Goal: Find specific page/section: Find specific page/section

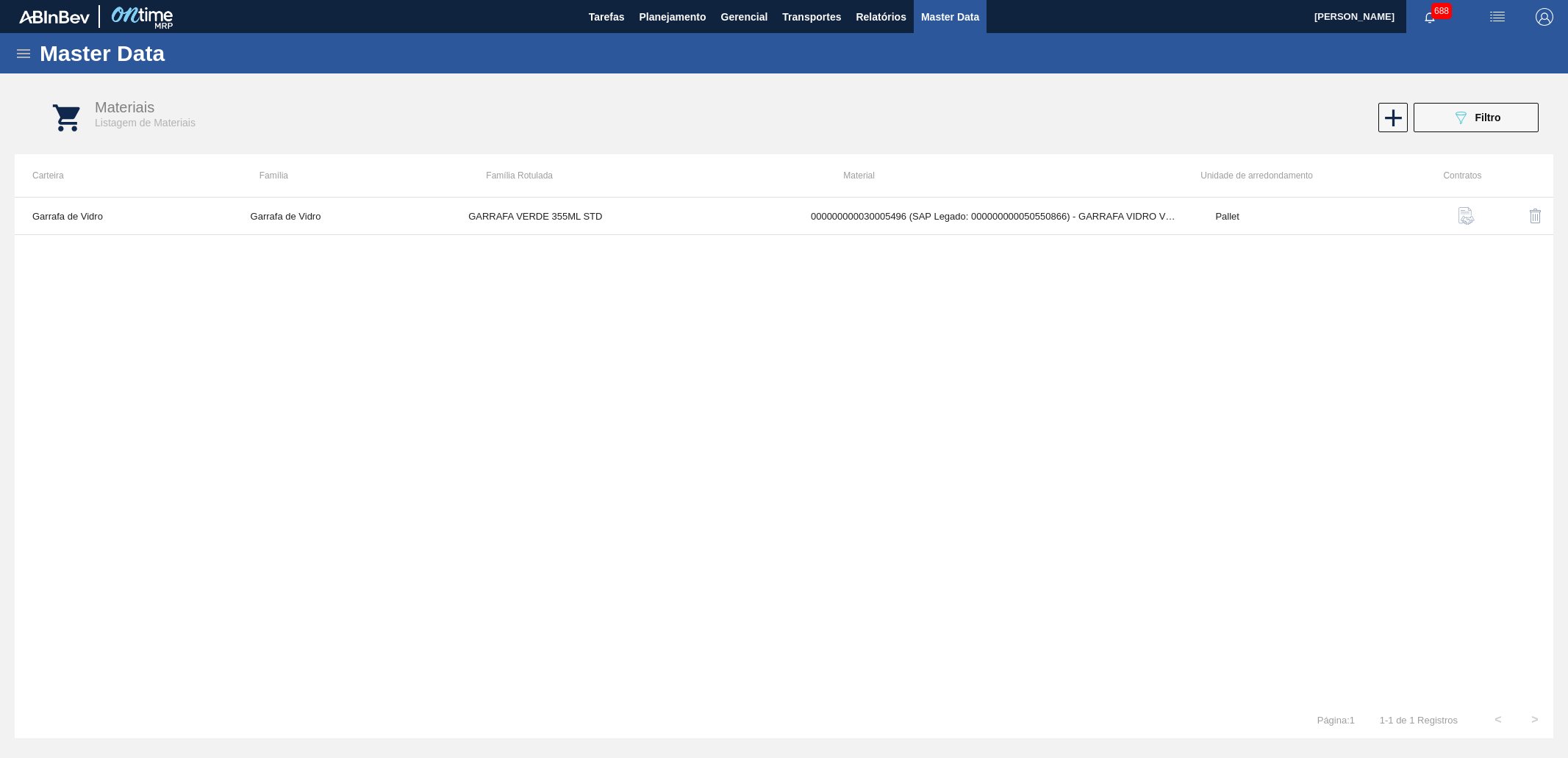
click at [22, 56] on icon at bounding box center [23, 53] width 13 height 8
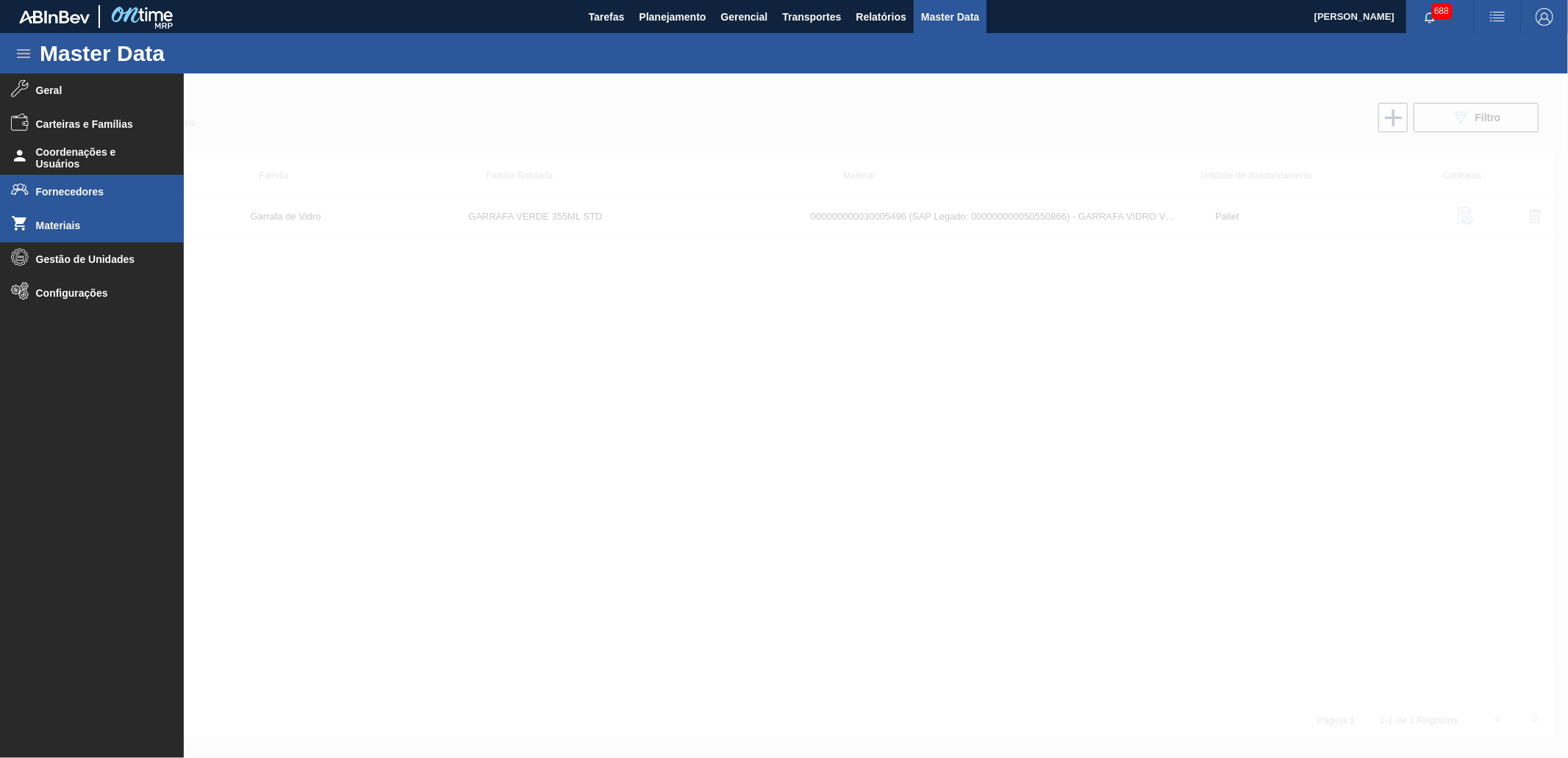
click at [78, 189] on span "Fornecedores" at bounding box center [96, 191] width 121 height 12
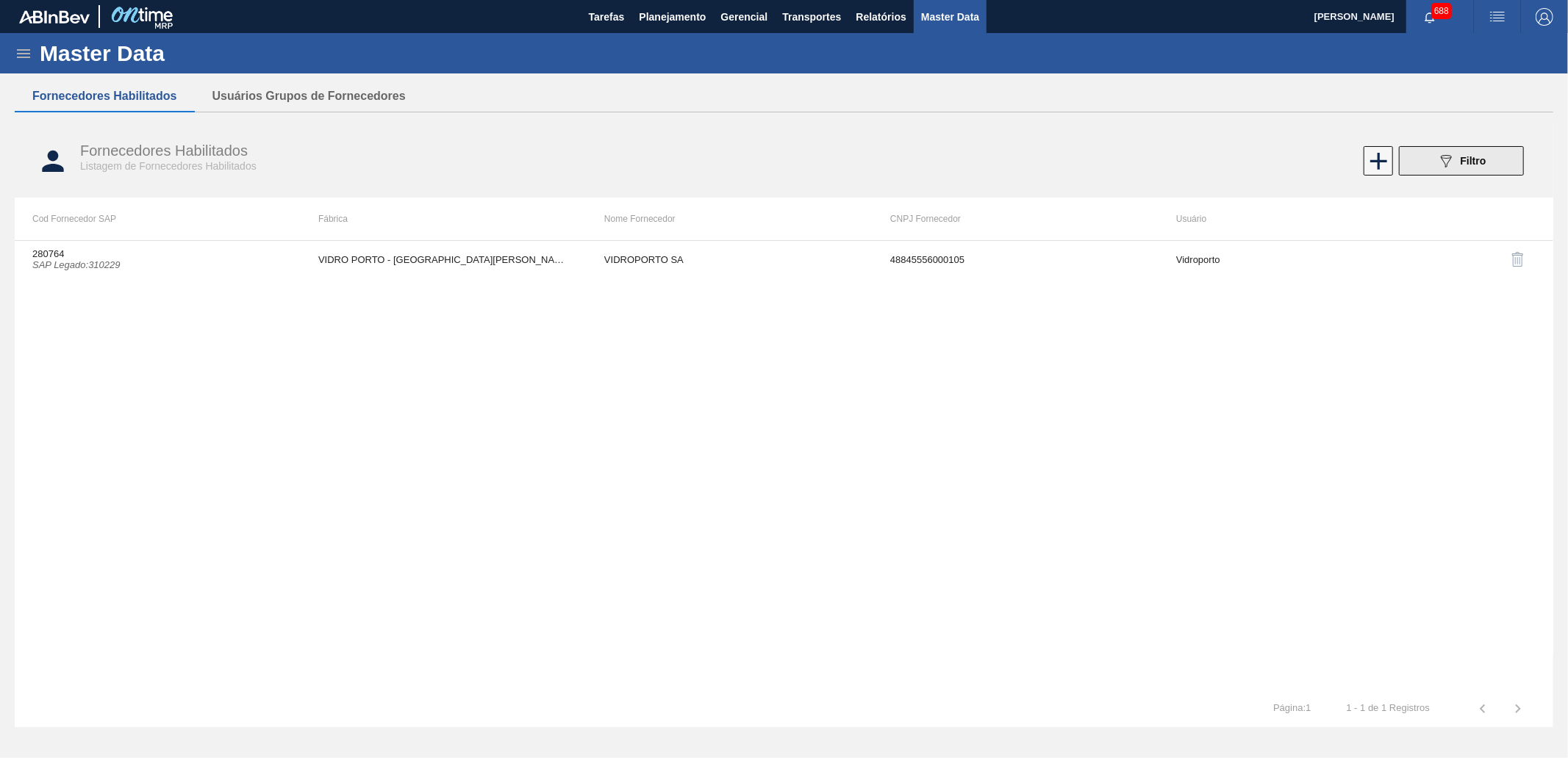
click at [1453, 155] on icon "089F7B8B-B2A5-4AFE-B5C0-19BA573D28AC" at bounding box center [1445, 160] width 18 height 18
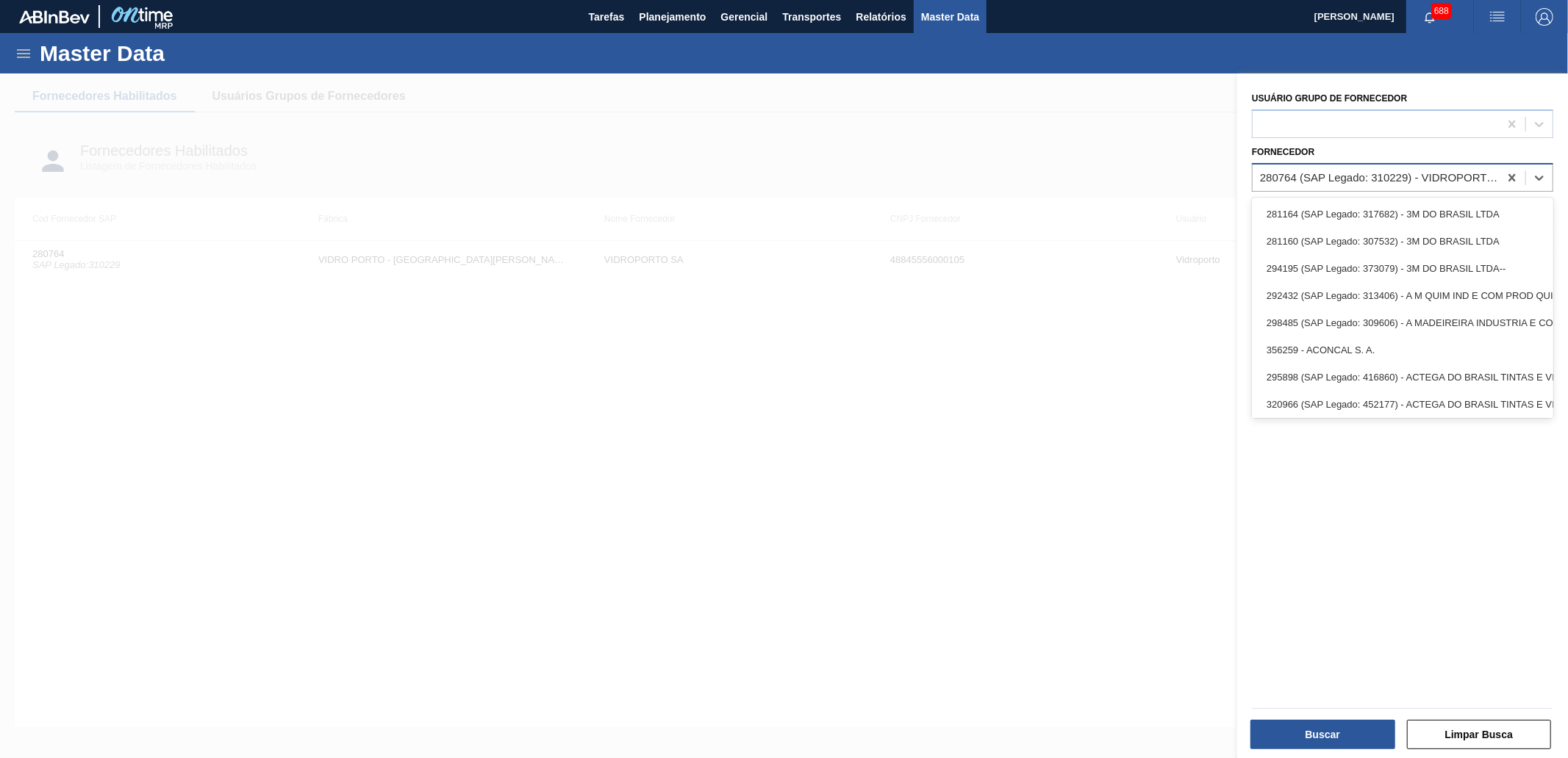
click at [1319, 179] on div "280764 (SAP Legado: 310229) - VIDROPORTO SA" at bounding box center [1380, 177] width 240 height 12
paste input "291323"
type input "291323"
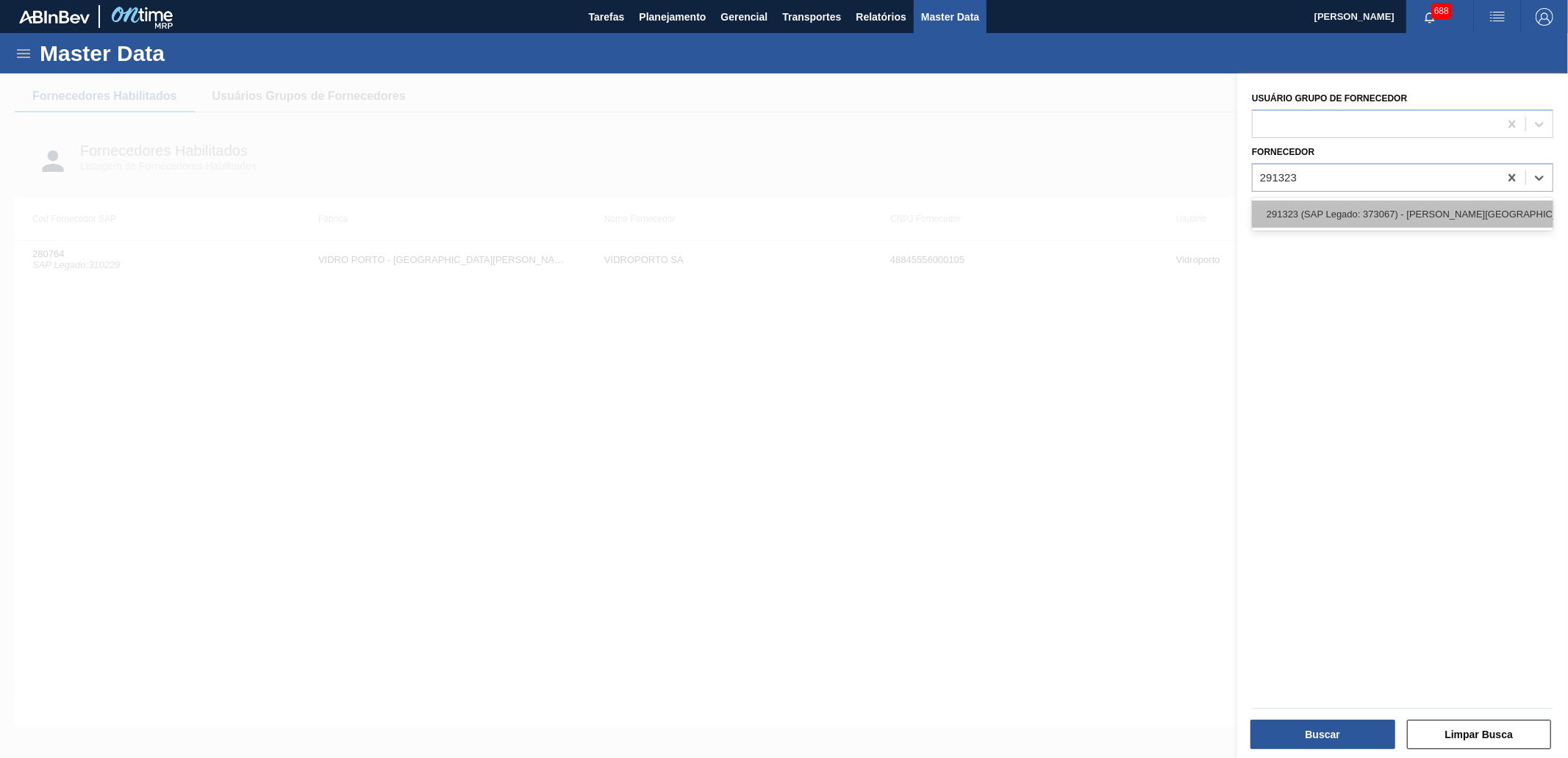
click at [1338, 209] on div "291323 (SAP Legado: 373067) - [PERSON_NAME][GEOGRAPHIC_DATA][US_STATE] INDUSTRIA" at bounding box center [1402, 214] width 302 height 27
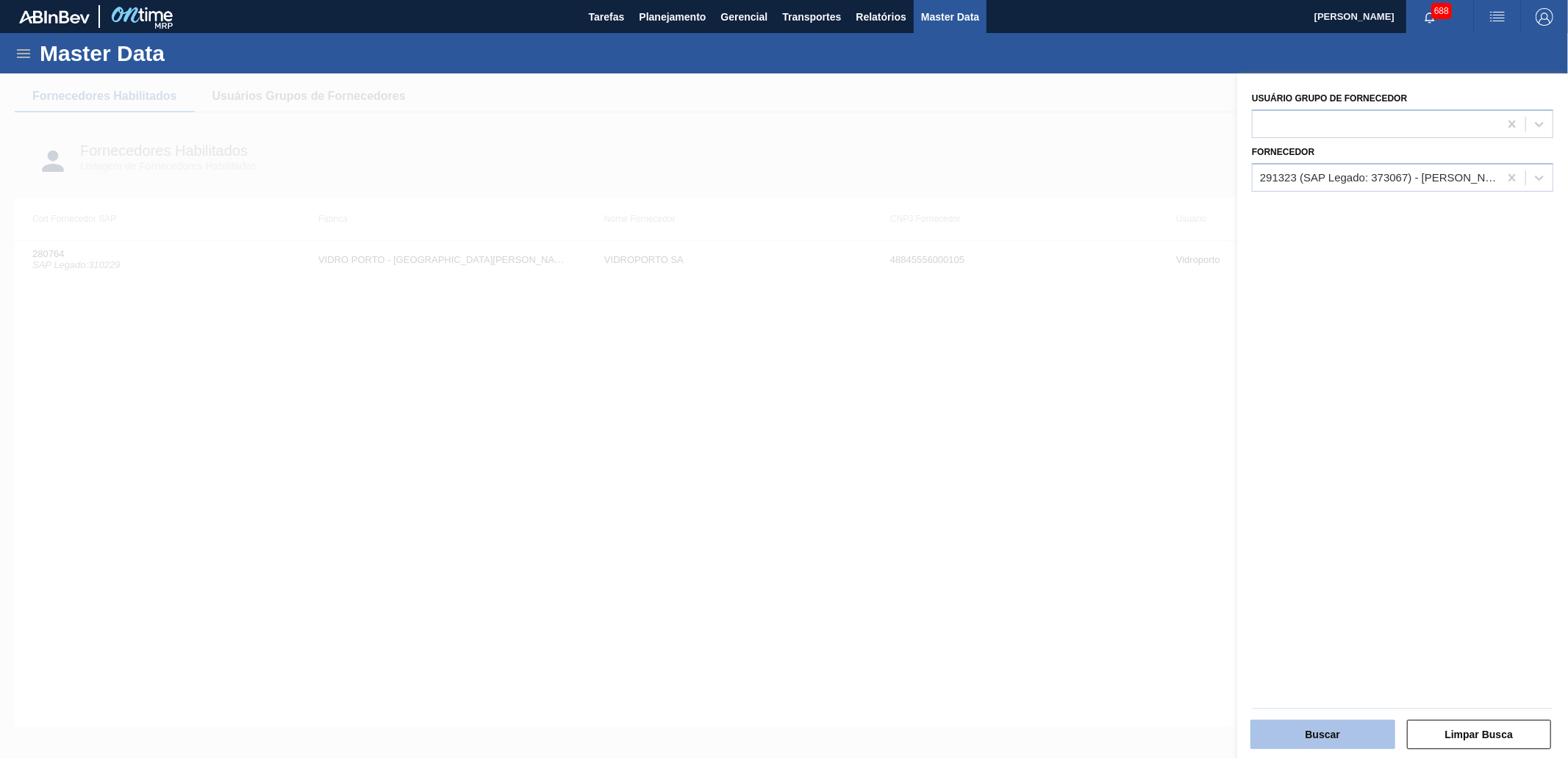
click at [1323, 731] on button "Buscar" at bounding box center [1322, 735] width 144 height 29
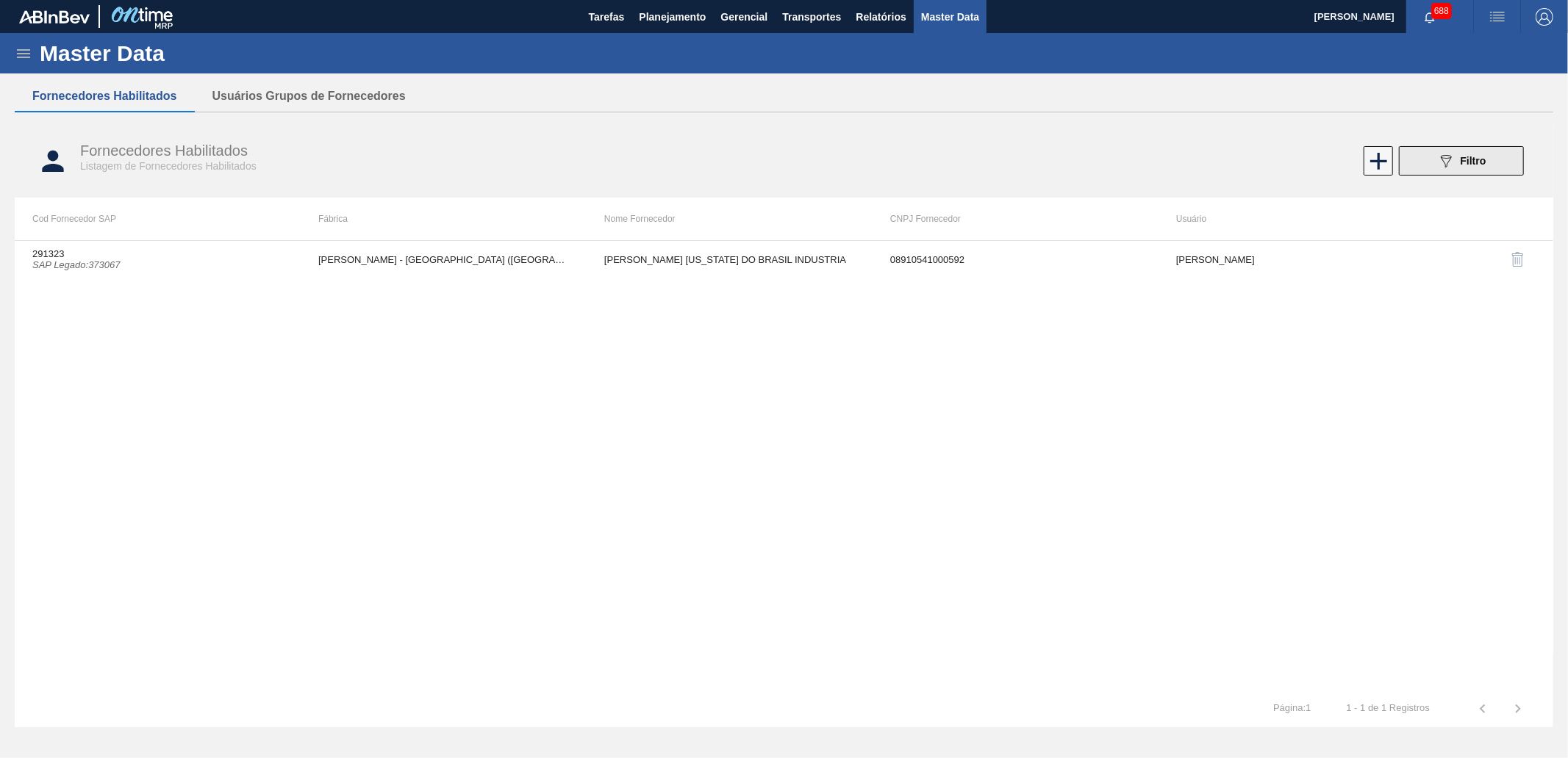
click at [1466, 146] on button "089F7B8B-B2A5-4AFE-B5C0-19BA573D28AC Filtro" at bounding box center [1460, 160] width 125 height 29
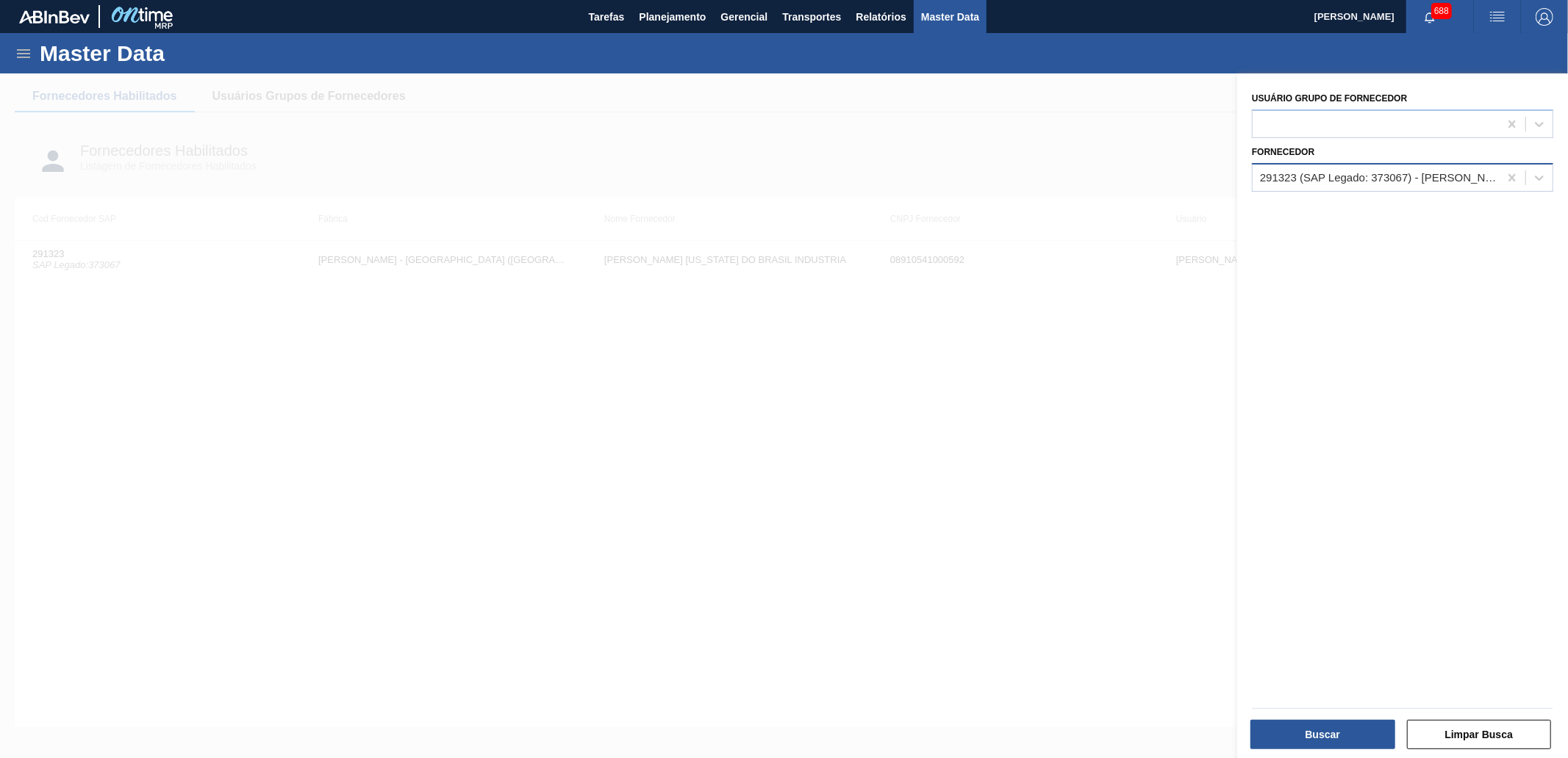
click at [1344, 164] on div "291323 (SAP Legado: 373067) - [PERSON_NAME][GEOGRAPHIC_DATA][US_STATE] INDUSTRIA" at bounding box center [1402, 177] width 302 height 29
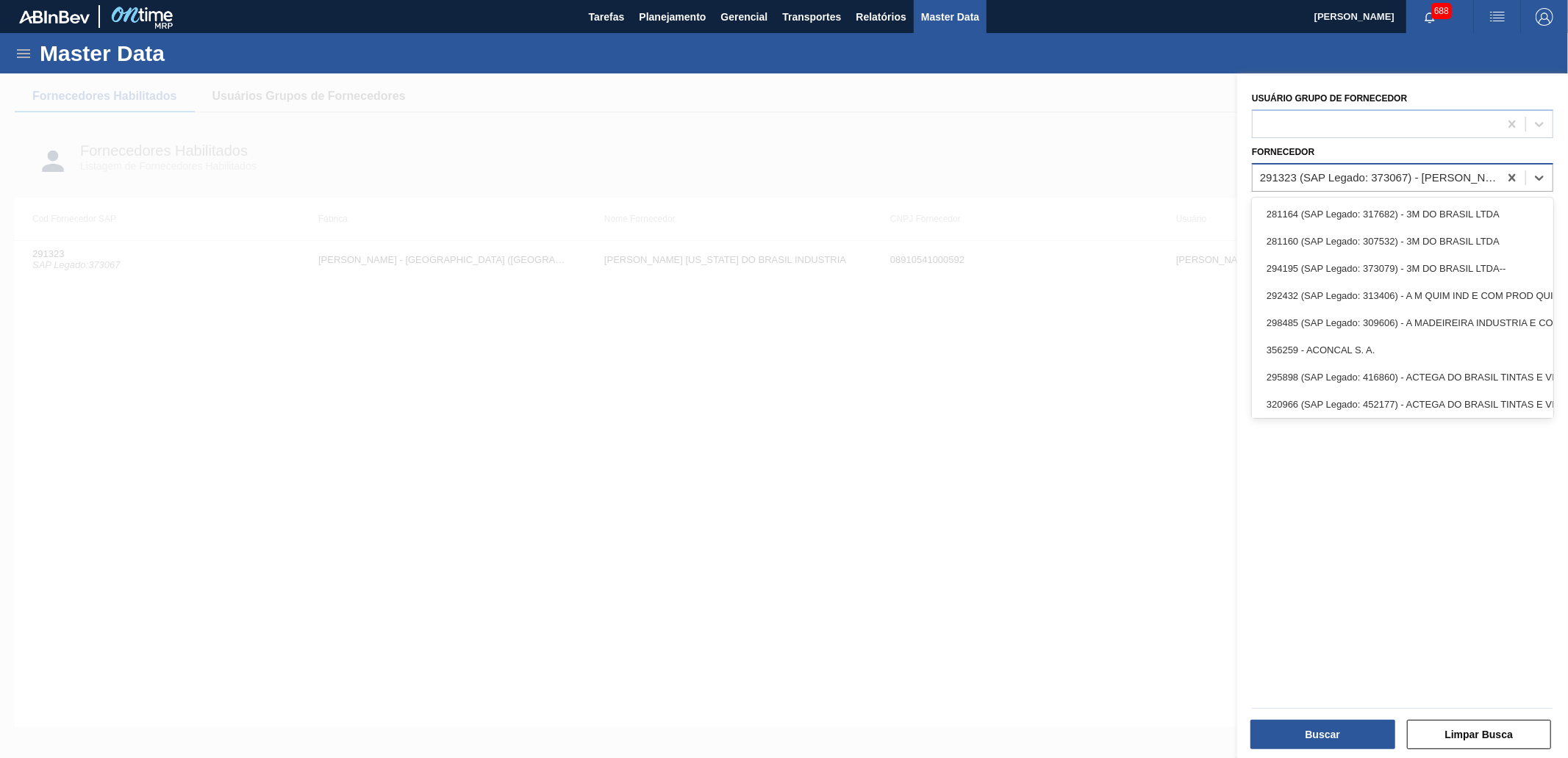
paste input "305255"
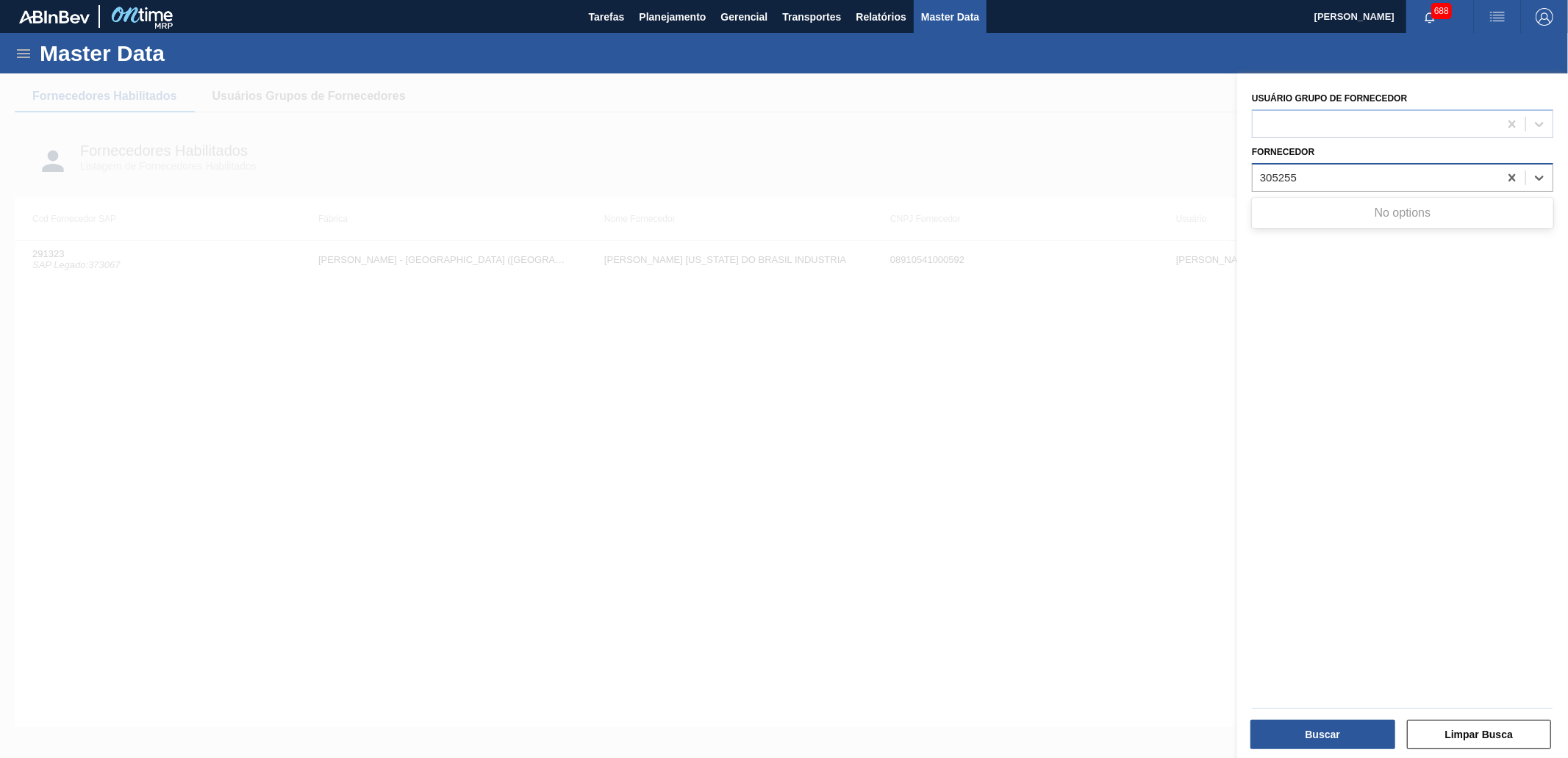
type input "305255"
click at [1047, 182] on div at bounding box center [784, 452] width 1568 height 758
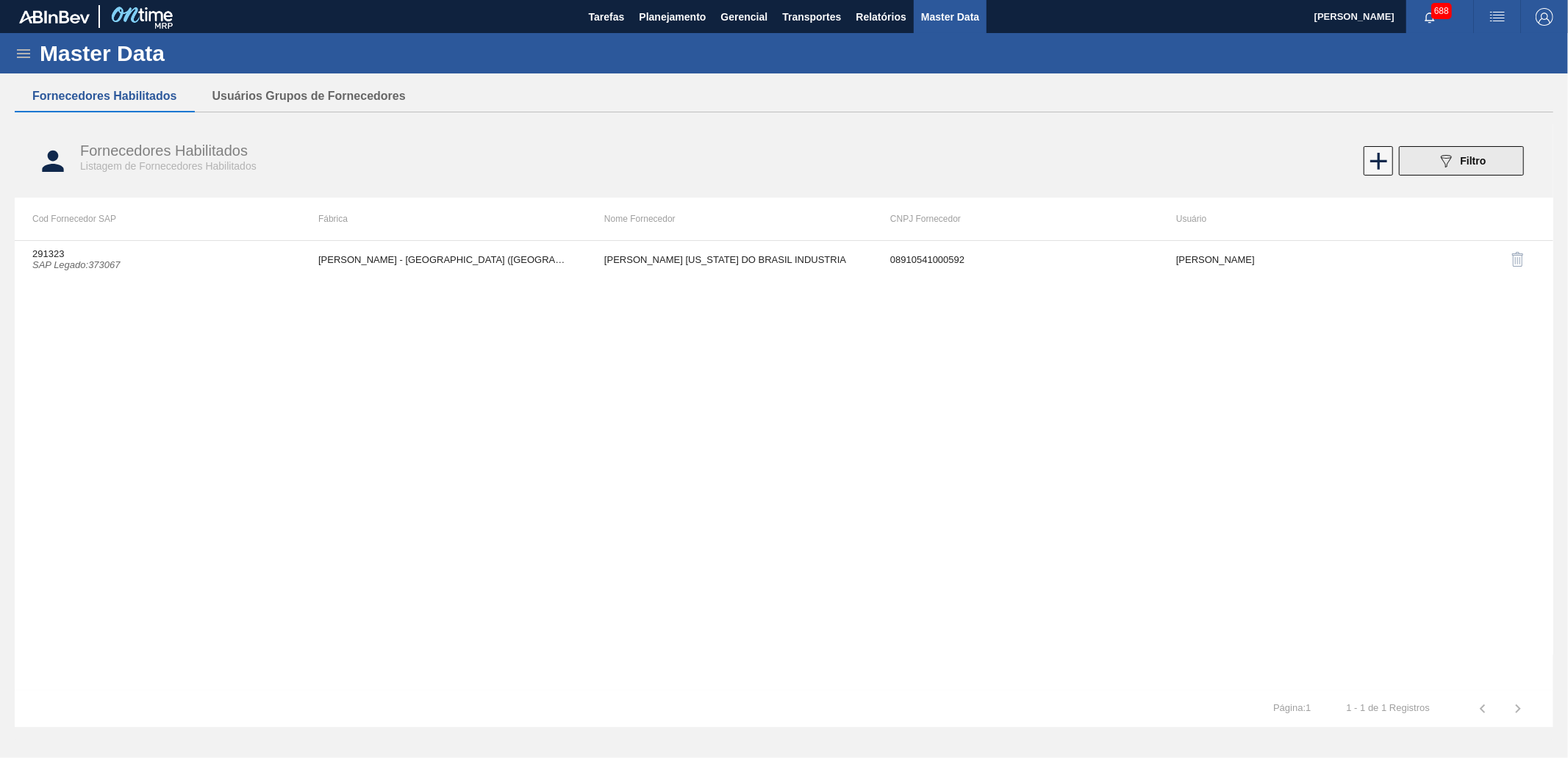
click at [1443, 158] on icon "089F7B8B-B2A5-4AFE-B5C0-19BA573D28AC" at bounding box center [1445, 160] width 18 height 18
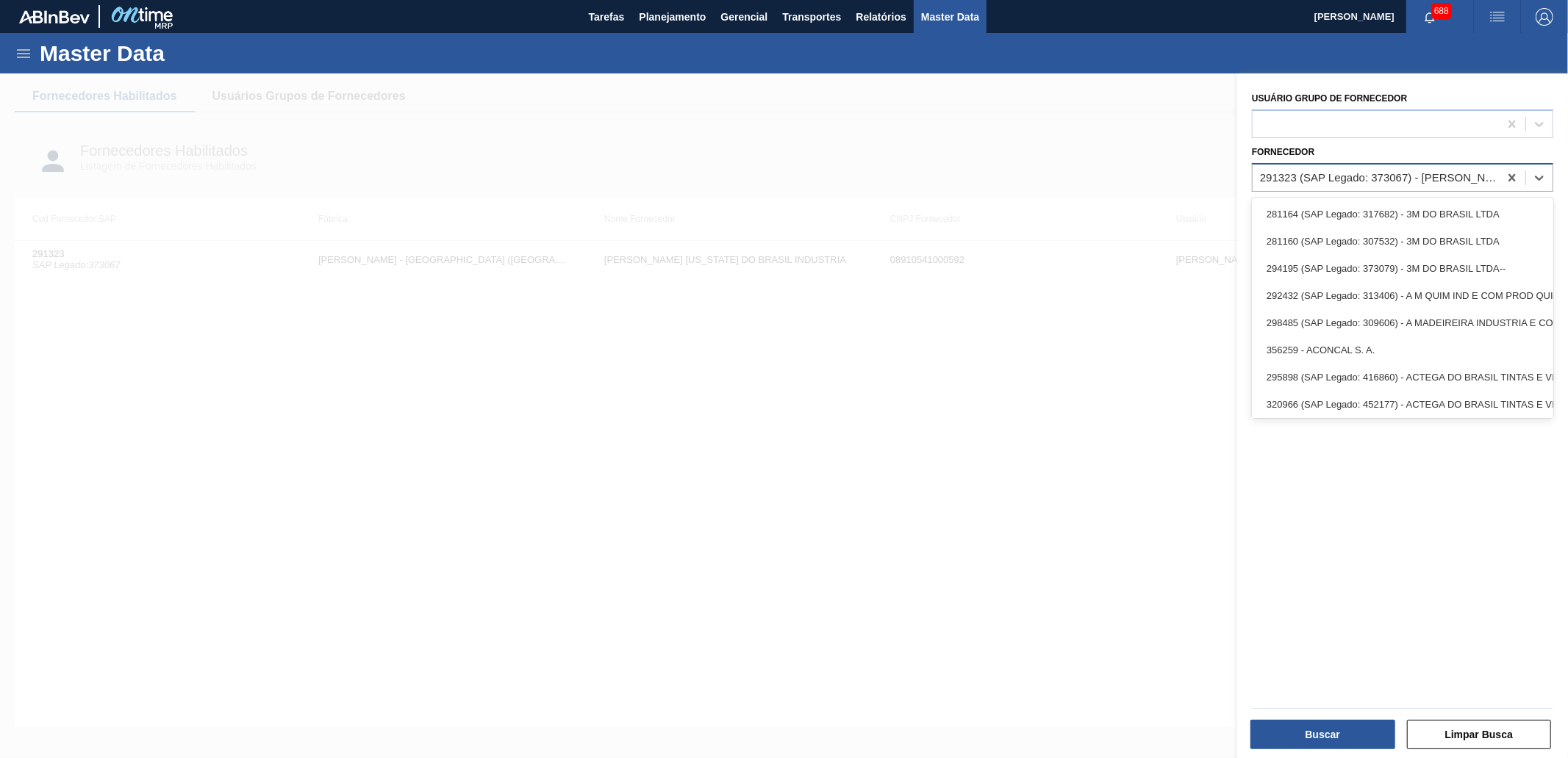
click at [1325, 174] on div "291323 (SAP Legado: 373067) - [PERSON_NAME][GEOGRAPHIC_DATA][US_STATE] INDUSTRIA" at bounding box center [1380, 177] width 240 height 12
paste input "271465"
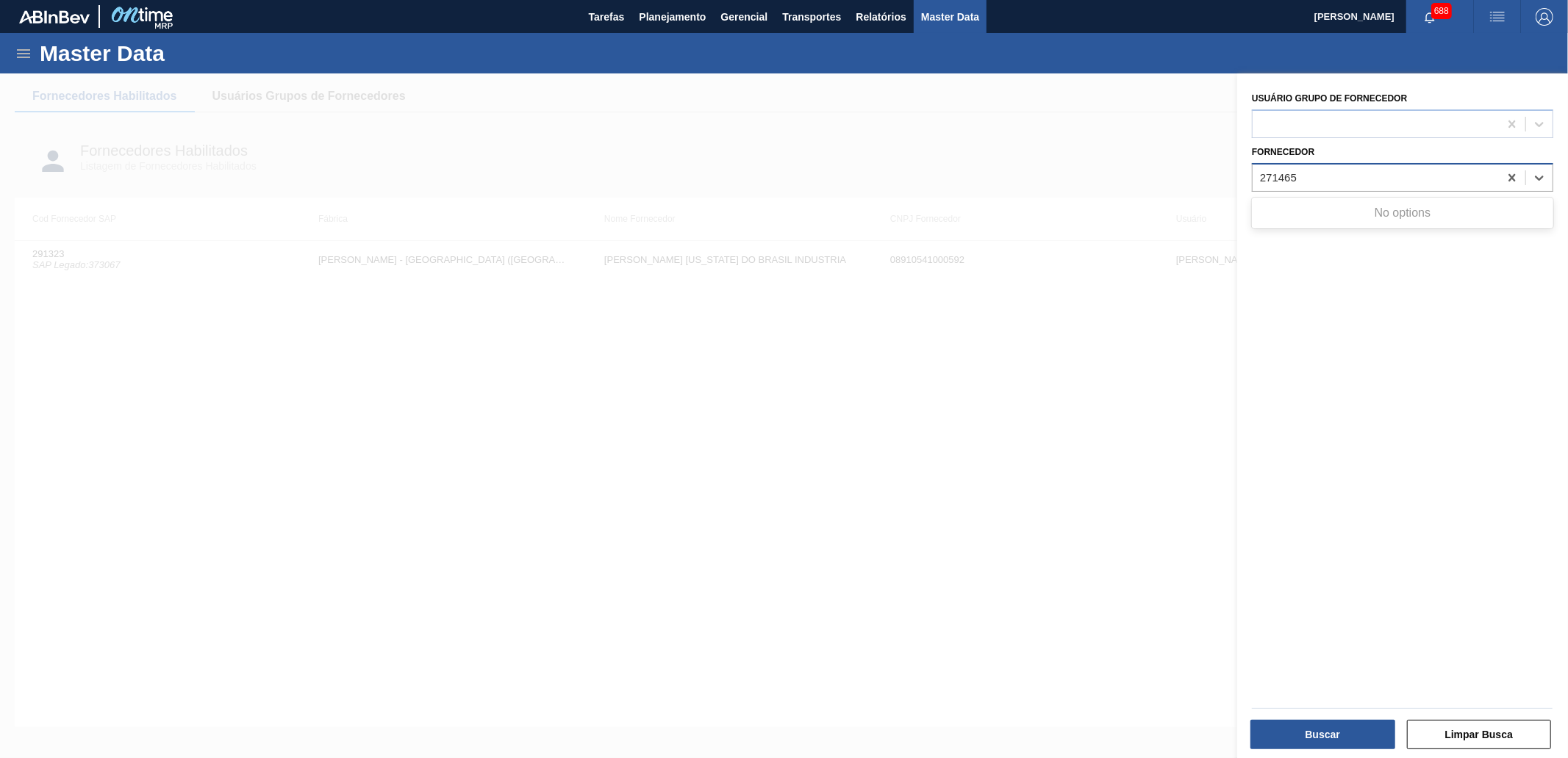
type input "271465"
click at [1121, 386] on div at bounding box center [784, 452] width 1568 height 758
